Goal: Information Seeking & Learning: Learn about a topic

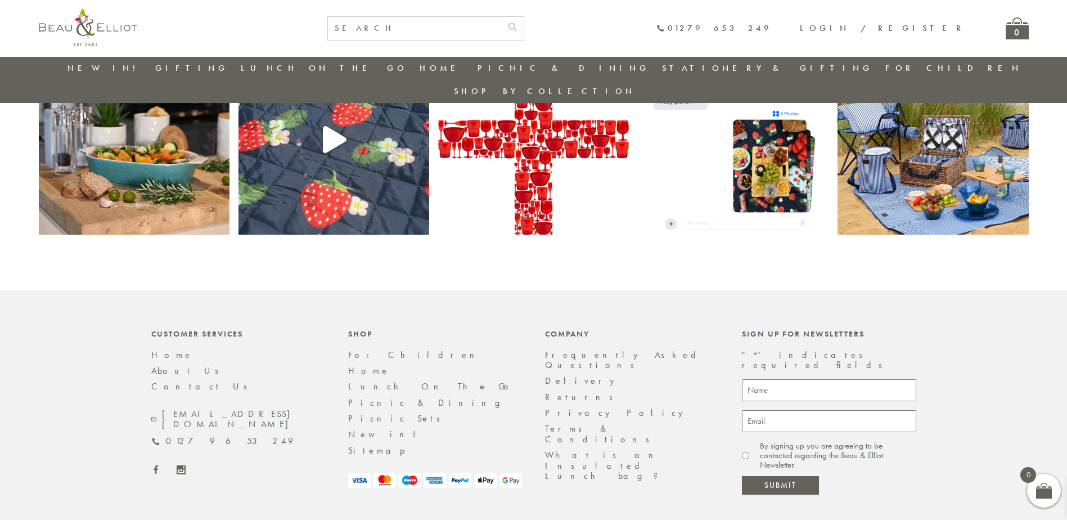
scroll to position [2419, 0]
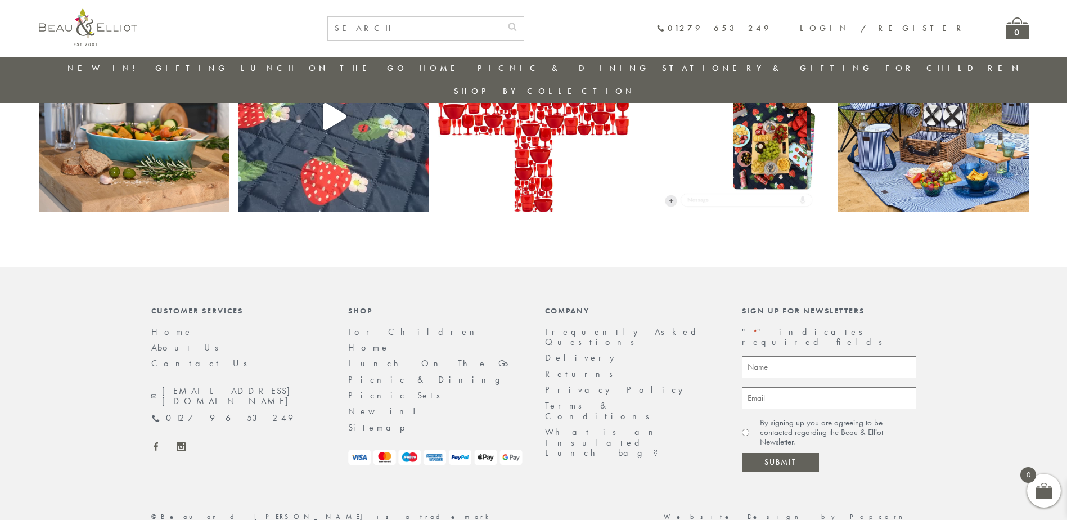
click at [161, 342] on link "About Us" at bounding box center [188, 348] width 75 height 12
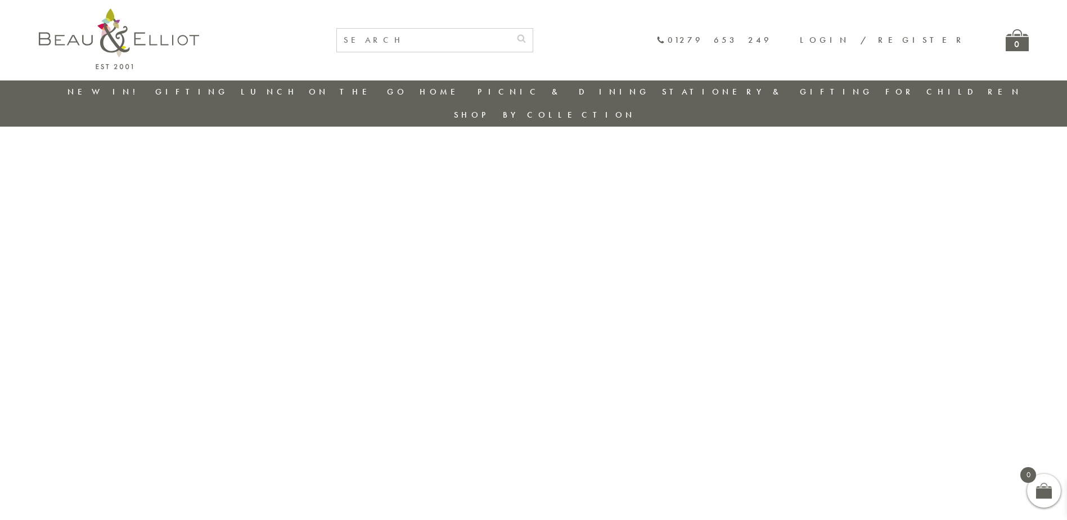
click at [510, 35] on input "text" at bounding box center [423, 40] width 173 height 23
type input "wagon"
click at [510, 29] on button "submit" at bounding box center [521, 38] width 23 height 18
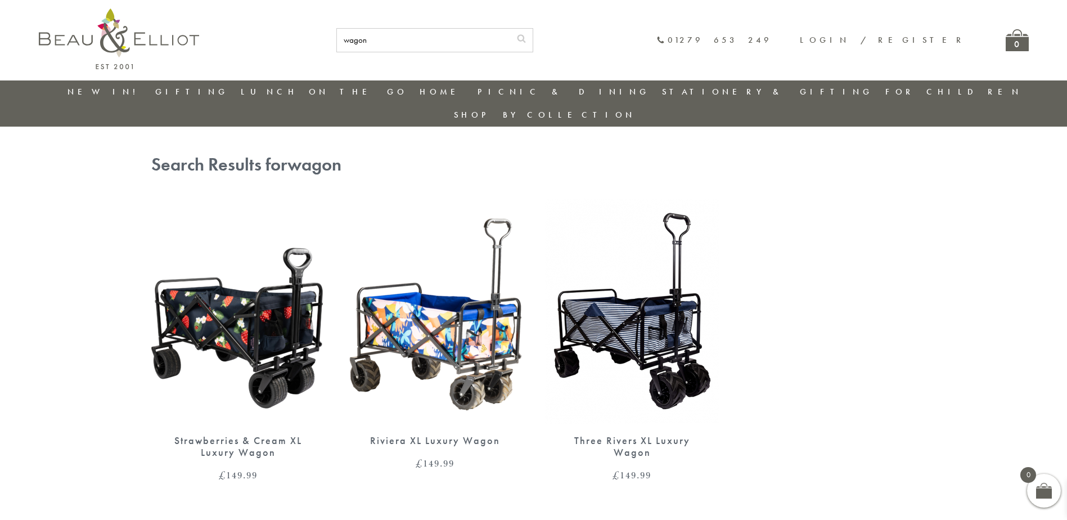
drag, startPoint x: 686, startPoint y: 294, endPoint x: 694, endPoint y: 263, distance: 31.5
click at [686, 294] on img at bounding box center [632, 311] width 174 height 225
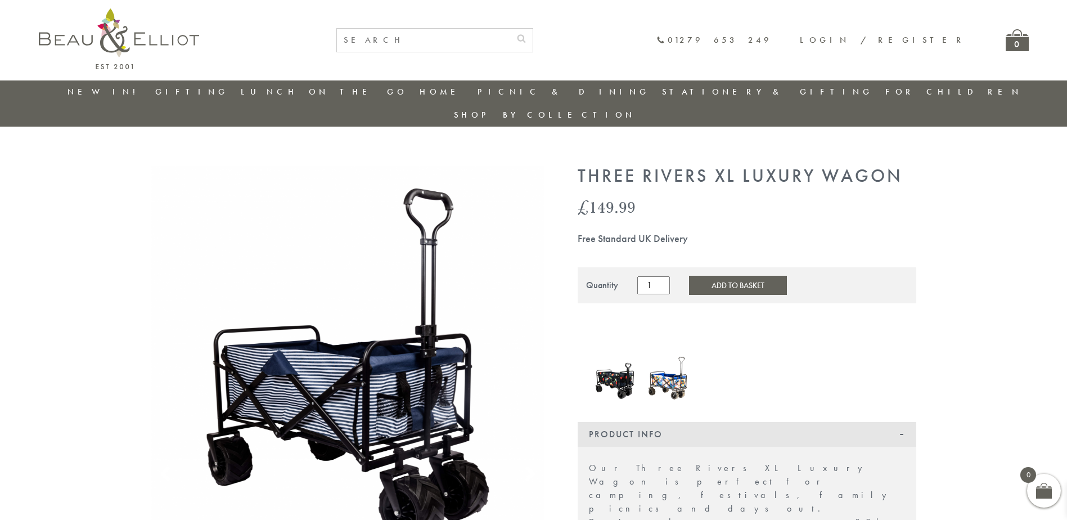
click at [100, 28] on img at bounding box center [119, 38] width 160 height 61
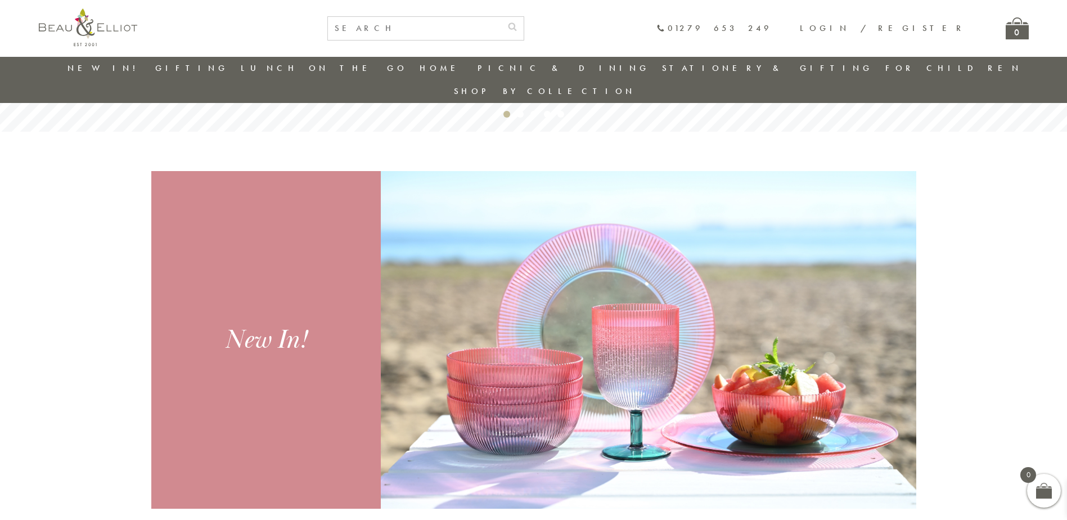
scroll to position [370, 0]
